Goal: Obtain resource: Download file/media

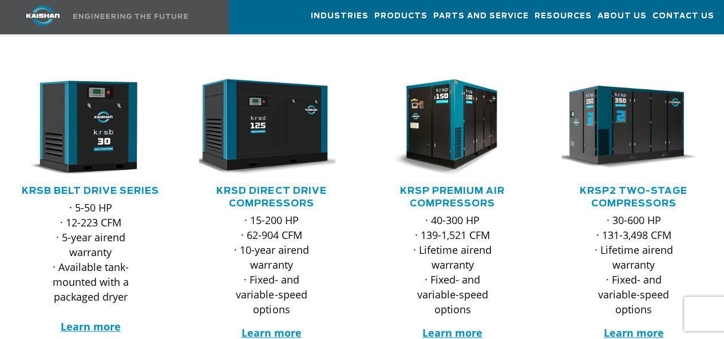
scroll to position [206, 0]
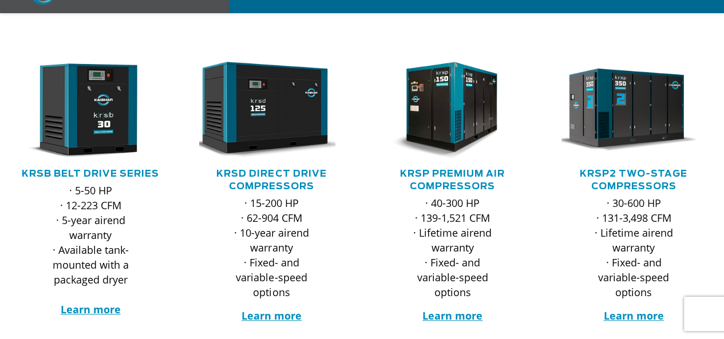
scroll to position [206, 0]
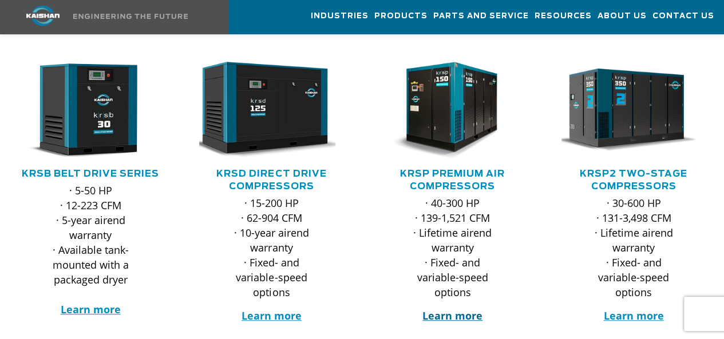
click at [459, 309] on strong "Learn more" at bounding box center [452, 316] width 60 height 14
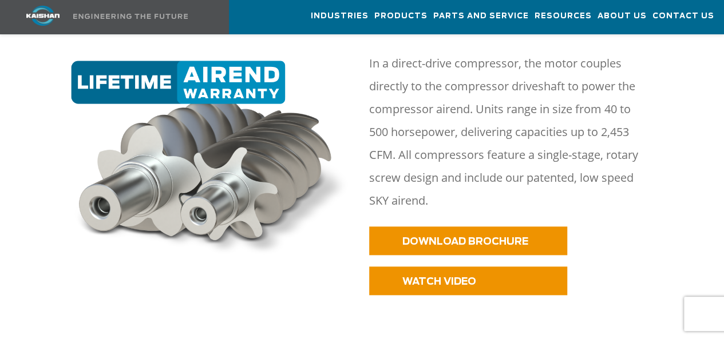
scroll to position [526, 0]
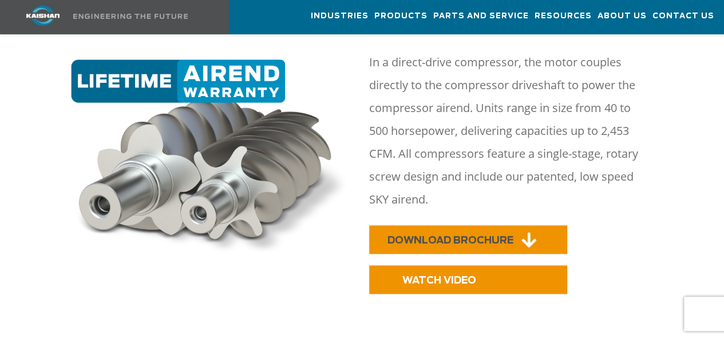
click at [466, 236] on span "DOWNLOAD BROCHURE" at bounding box center [450, 241] width 126 height 10
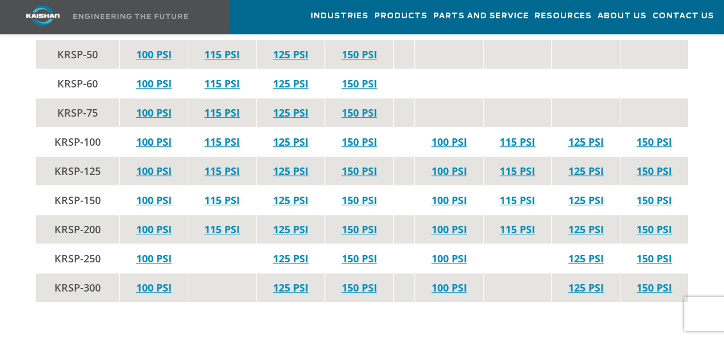
scroll to position [2407, 0]
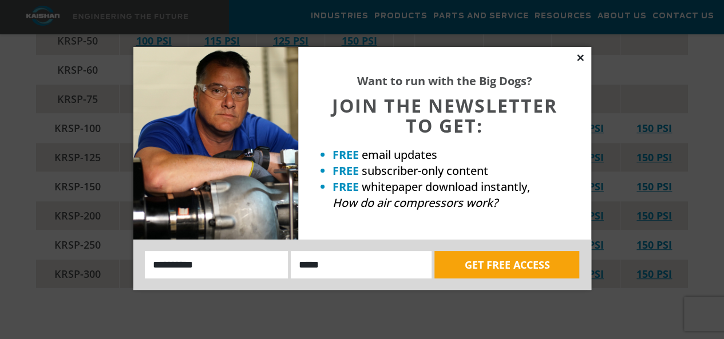
click at [579, 58] on icon at bounding box center [580, 57] width 6 height 6
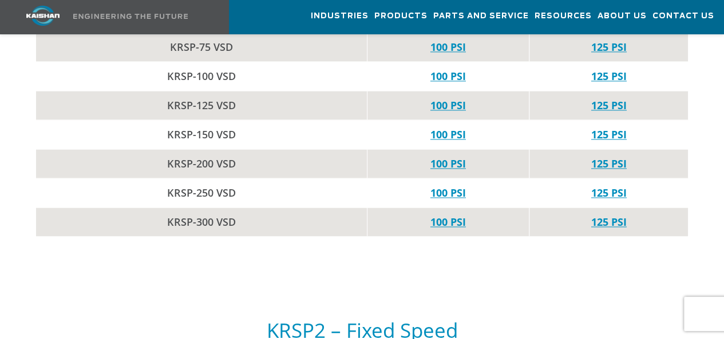
scroll to position [2958, 0]
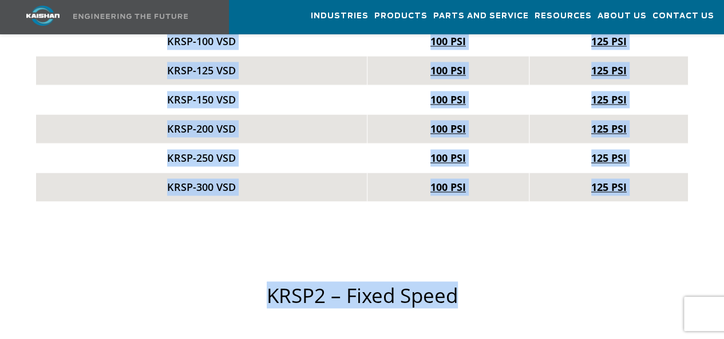
drag, startPoint x: 723, startPoint y: 189, endPoint x: 718, endPoint y: 213, distance: 25.0
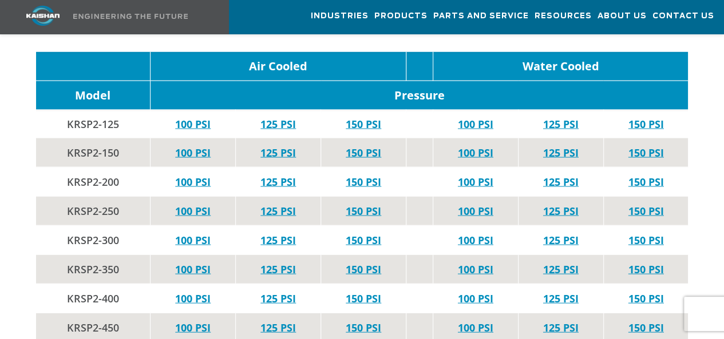
scroll to position [3217, 0]
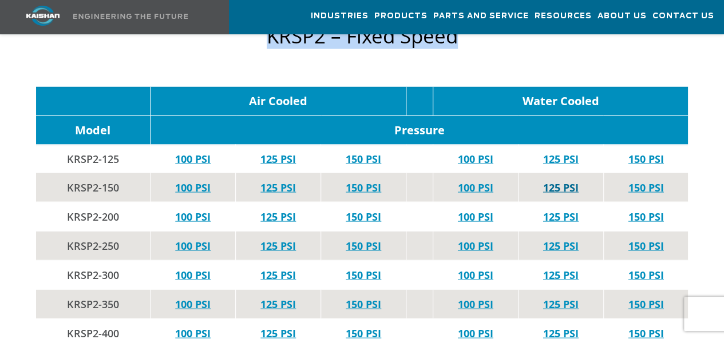
click at [564, 180] on link "125 PSI" at bounding box center [560, 187] width 35 height 14
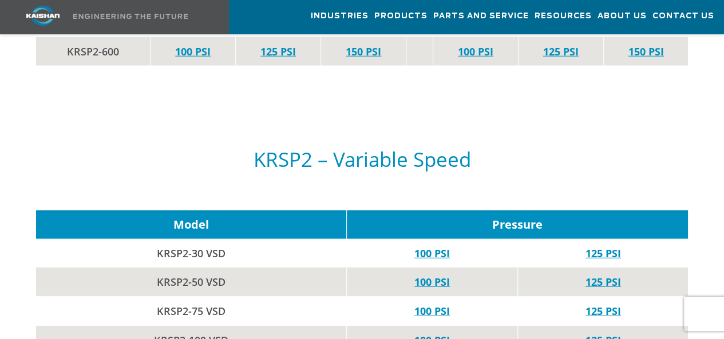
scroll to position [3606, 0]
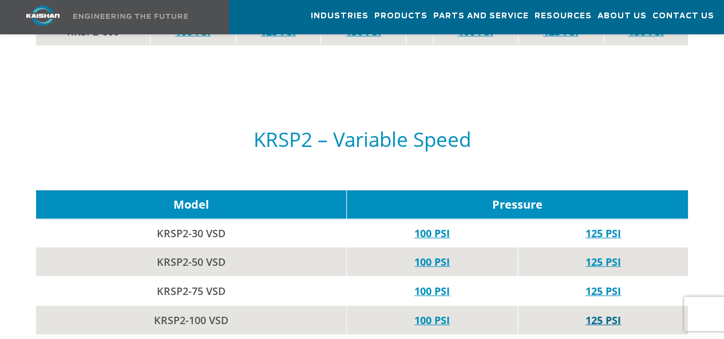
click at [602, 313] on link "125 PSI" at bounding box center [602, 320] width 35 height 14
